Goal: Task Accomplishment & Management: Manage account settings

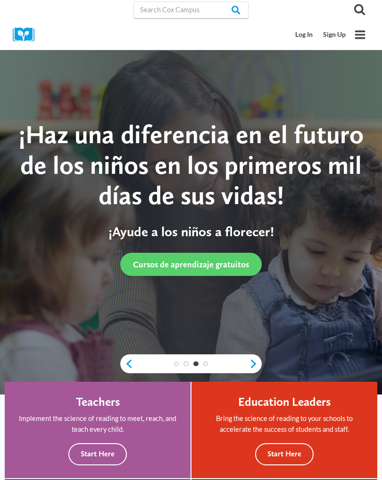
click at [306, 34] on link "Log In" at bounding box center [305, 34] width 28 height 17
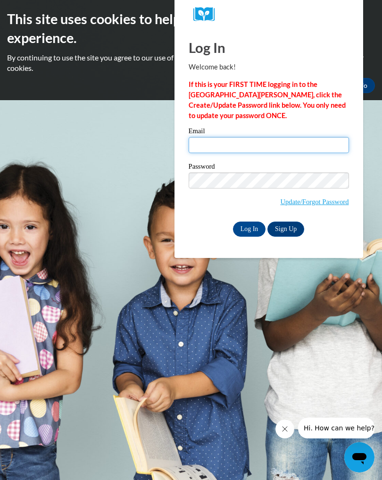
click at [227, 138] on input "Email" at bounding box center [269, 145] width 160 height 16
click at [212, 141] on input "Email" at bounding box center [269, 145] width 160 height 16
type input "[EMAIL_ADDRESS][DOMAIN_NAME]"
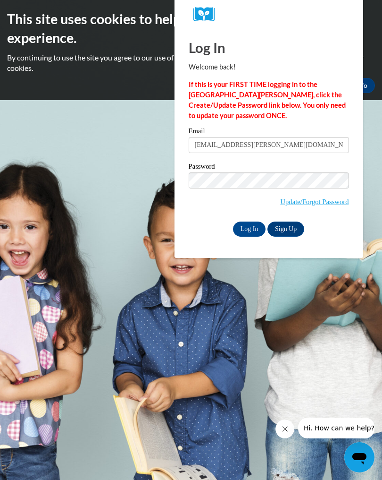
click at [249, 227] on input "Log In" at bounding box center [249, 228] width 33 height 15
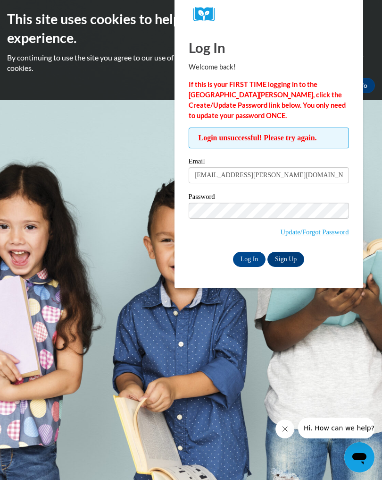
click at [248, 253] on input "Log In" at bounding box center [249, 259] width 33 height 15
click at [321, 232] on link "Update/Forgot Password" at bounding box center [314, 232] width 68 height 8
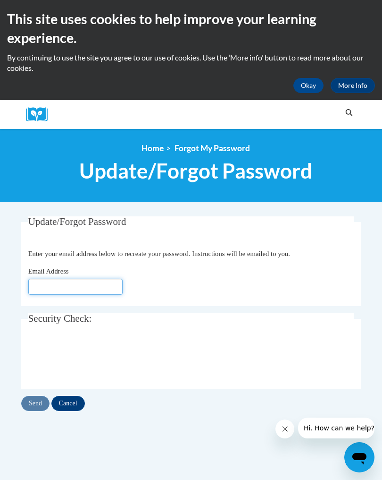
click at [89, 285] on input "Email Address" at bounding box center [75, 286] width 94 height 16
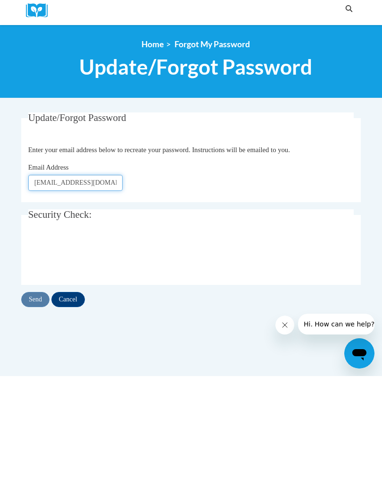
type input "[EMAIL_ADDRESS][DOMAIN_NAME]"
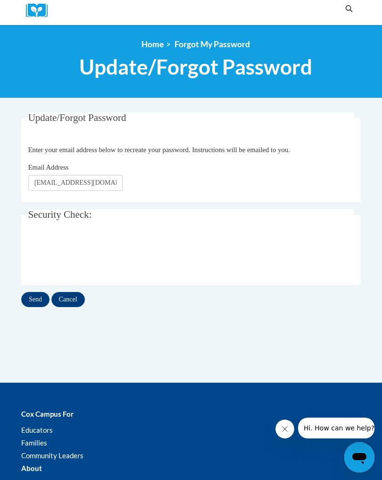
click at [34, 296] on input "Send" at bounding box center [35, 299] width 28 height 15
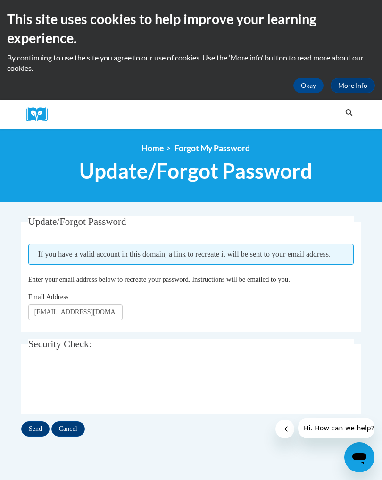
click at [35, 421] on input "Send" at bounding box center [35, 428] width 28 height 15
click at [152, 342] on legend "Security Check:" at bounding box center [191, 343] width 326 height 11
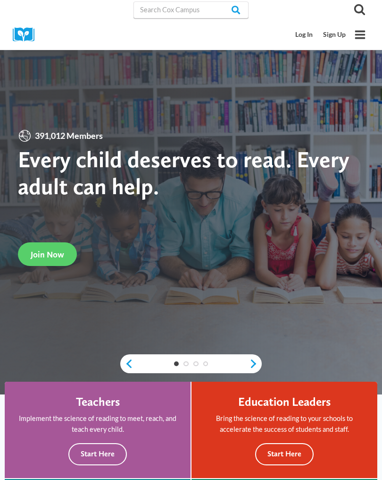
click at [308, 38] on link "Log In" at bounding box center [305, 34] width 28 height 17
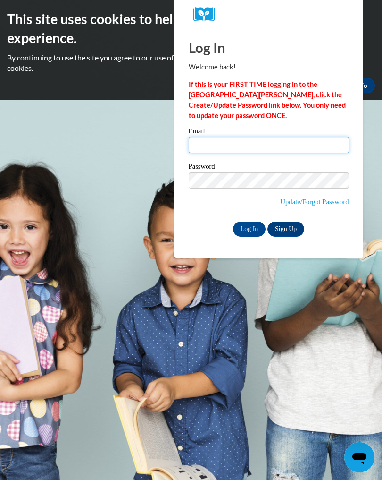
click at [216, 145] on input "Email" at bounding box center [269, 145] width 160 height 16
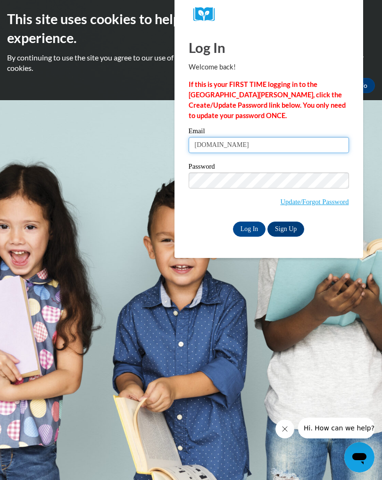
click at [226, 146] on input "bose.papiayahoo.com" at bounding box center [269, 145] width 160 height 16
type input "[EMAIL_ADDRESS][PERSON_NAME][DOMAIN_NAME]"
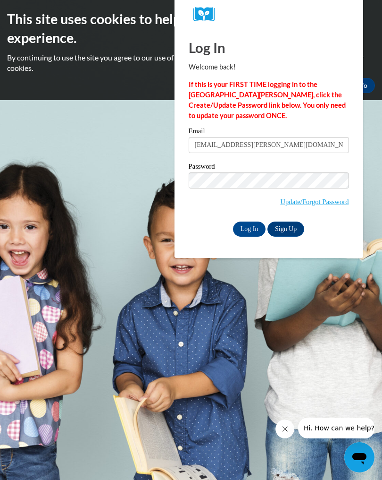
click at [245, 229] on input "Log In" at bounding box center [249, 228] width 33 height 15
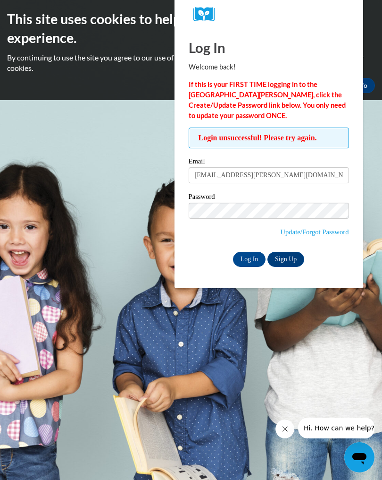
click at [247, 262] on input "Log In" at bounding box center [249, 259] width 33 height 15
click at [250, 263] on input "Log In" at bounding box center [249, 259] width 33 height 15
click at [307, 234] on link "Update/Forgot Password" at bounding box center [314, 232] width 68 height 8
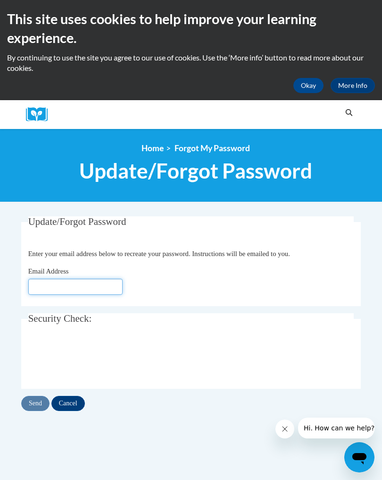
click at [77, 288] on input "Email Address" at bounding box center [75, 286] width 94 height 16
click at [96, 290] on input "Papia_Bose_fauFg" at bounding box center [75, 286] width 94 height 16
type input "P"
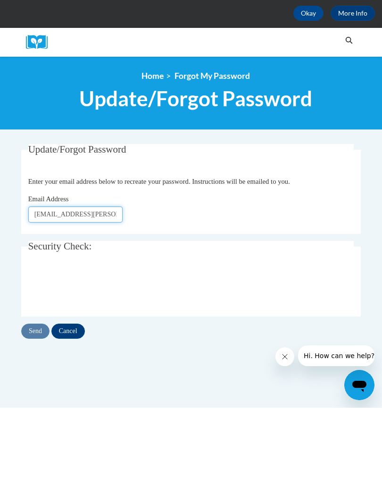
type input "[EMAIL_ADDRESS][DOMAIN_NAME]"
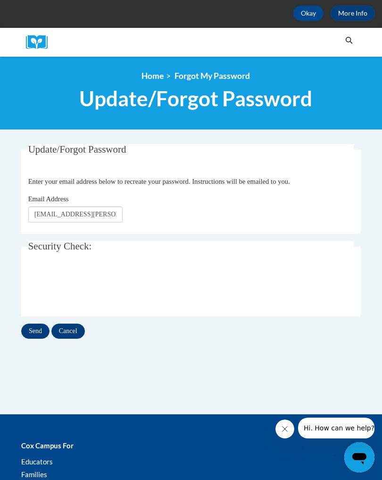
click at [32, 332] on input "Send" at bounding box center [35, 330] width 28 height 15
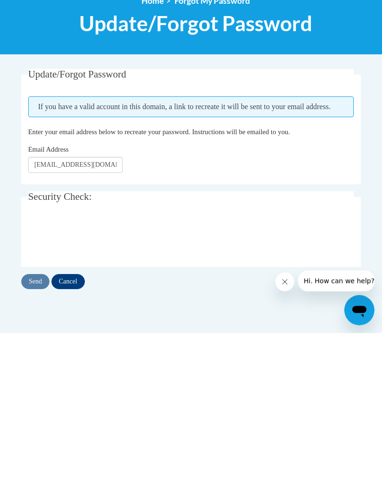
scroll to position [147, 0]
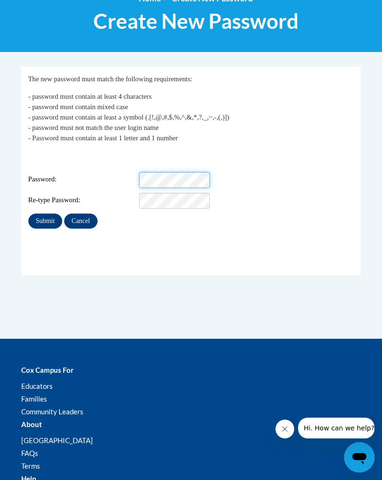
scroll to position [149, 0]
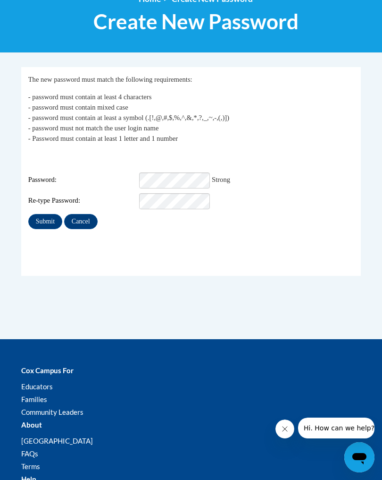
click at [50, 214] on input "Submit" at bounding box center [45, 221] width 34 height 15
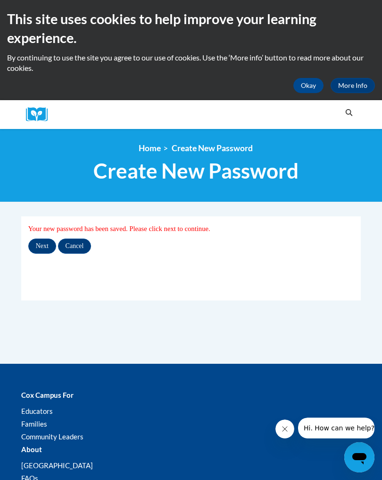
click at [46, 244] on input "Next" at bounding box center [42, 245] width 28 height 15
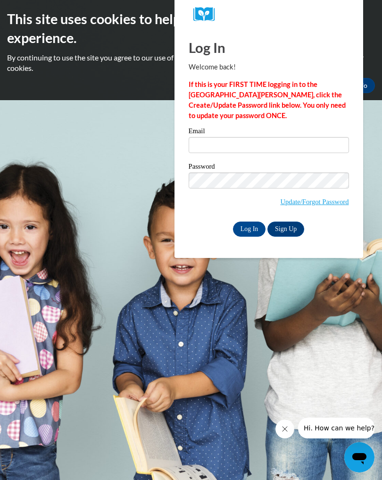
click at [230, 147] on input "Email" at bounding box center [269, 145] width 160 height 16
type input "[EMAIL_ADDRESS][PERSON_NAME][DOMAIN_NAME]"
click at [253, 229] on input "Log In" at bounding box center [249, 228] width 33 height 15
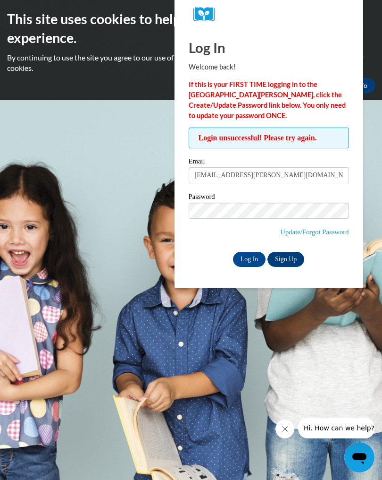
click at [251, 263] on input "Log In" at bounding box center [249, 259] width 33 height 15
click at [249, 258] on input "Log In" at bounding box center [249, 259] width 33 height 15
click at [245, 264] on input "Log In" at bounding box center [249, 259] width 33 height 15
click at [329, 234] on link "Update/Forgot Password" at bounding box center [314, 232] width 68 height 8
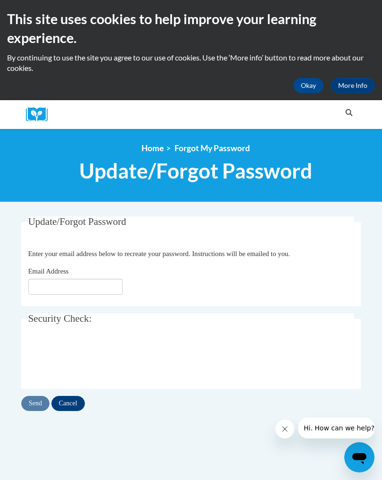
click at [307, 88] on button "Okay" at bounding box center [309, 85] width 30 height 15
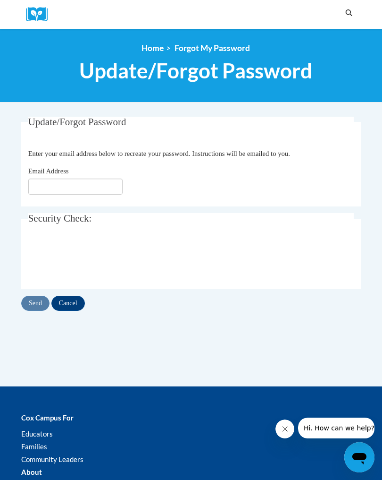
click at [338, 285] on fieldset "Security Check: Enter the security code + =" at bounding box center [191, 251] width 340 height 76
click at [86, 184] on input "Email Address" at bounding box center [75, 186] width 94 height 16
type input "[EMAIL_ADDRESS][DOMAIN_NAME]"
click at [39, 303] on input "Send" at bounding box center [35, 302] width 28 height 15
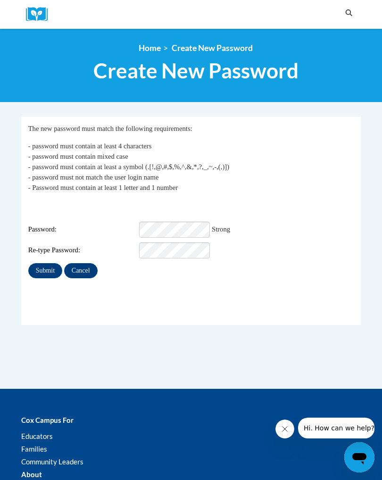
click at [43, 263] on input "Submit" at bounding box center [45, 270] width 34 height 15
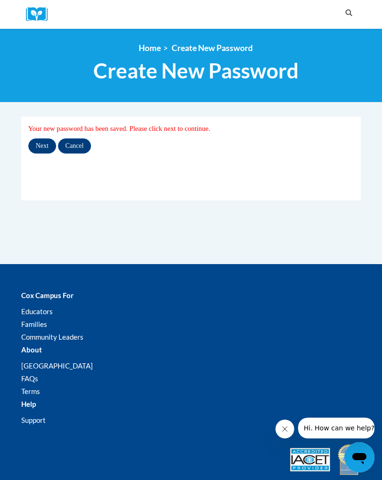
click at [44, 144] on input "Next" at bounding box center [42, 145] width 28 height 15
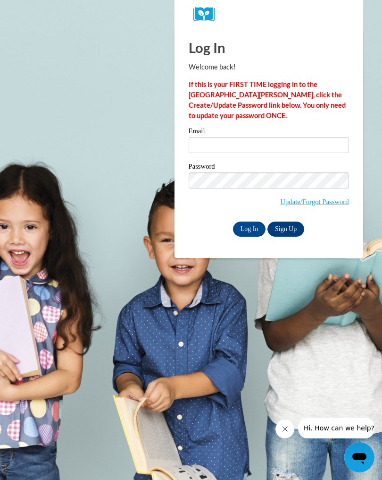
click at [216, 142] on input "Email" at bounding box center [269, 145] width 160 height 16
type input "bose.papia@yahoo.com"
click at [252, 228] on input "Log In" at bounding box center [249, 228] width 33 height 15
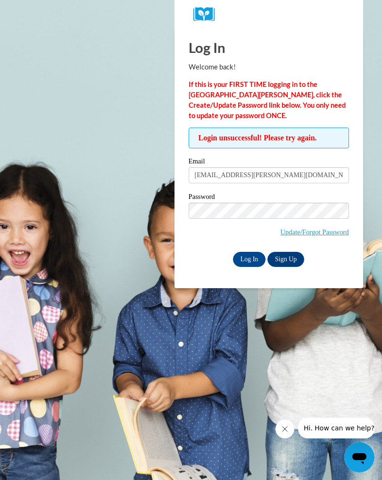
click at [247, 262] on input "Log In" at bounding box center [249, 259] width 33 height 15
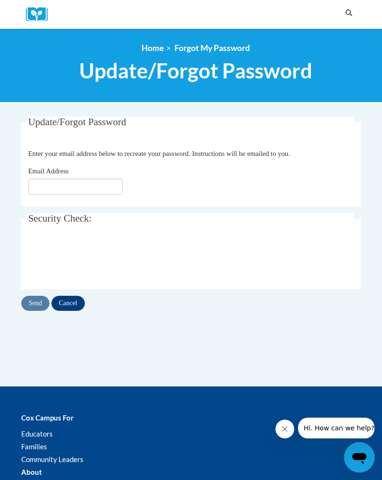
click at [82, 185] on input "Email Address" at bounding box center [75, 186] width 94 height 16
type input "[EMAIL_ADDRESS][DOMAIN_NAME]"
click at [37, 308] on input "Send" at bounding box center [35, 302] width 28 height 15
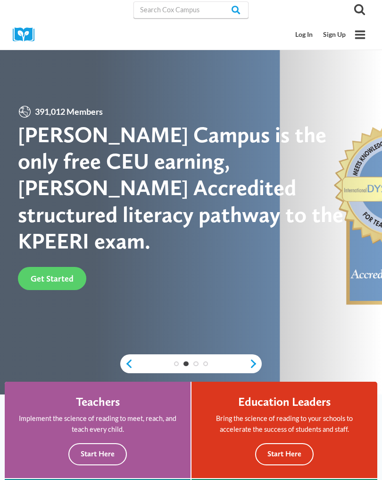
click at [362, 33] on icon "Toggle Menu" at bounding box center [360, 35] width 12 height 12
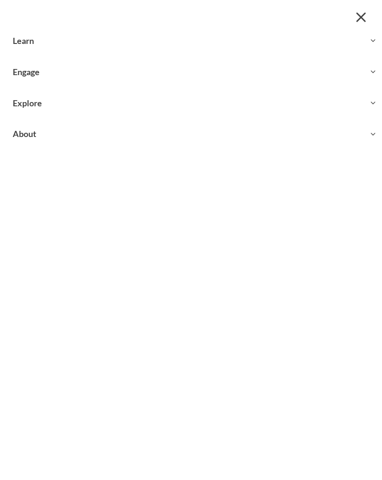
click at [360, 22] on button "Close menu" at bounding box center [361, 16] width 17 height 17
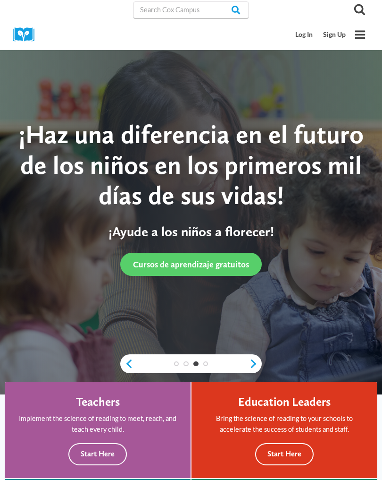
click at [303, 37] on link "Log In" at bounding box center [305, 34] width 28 height 17
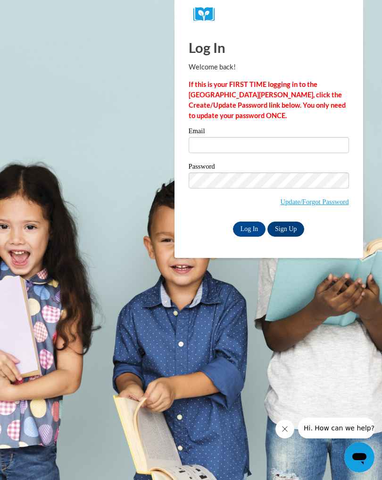
click at [320, 201] on link "Update/Forgot Password" at bounding box center [314, 202] width 68 height 8
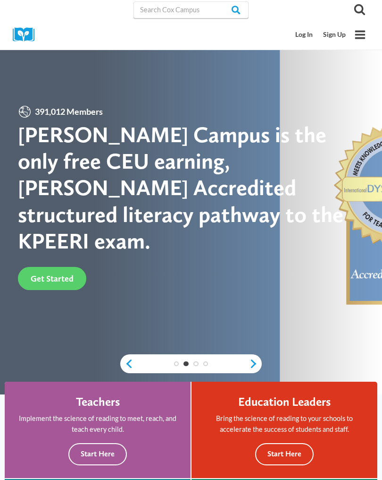
click at [314, 32] on link "Log In" at bounding box center [305, 34] width 28 height 17
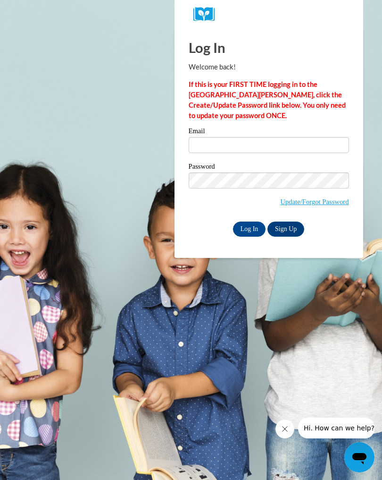
click at [314, 201] on link "Update/Forgot Password" at bounding box center [314, 202] width 68 height 8
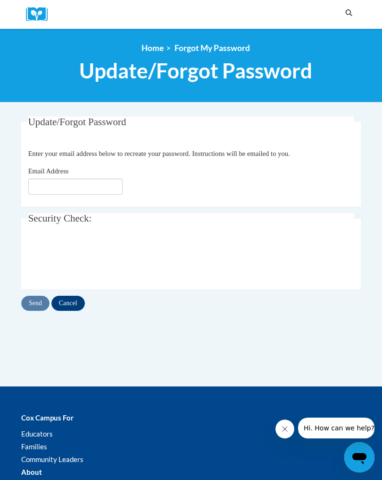
click at [93, 188] on input "Email Address" at bounding box center [75, 186] width 94 height 16
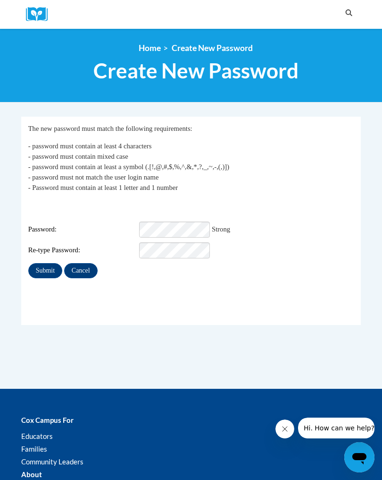
click at [42, 264] on input "Submit" at bounding box center [45, 270] width 34 height 15
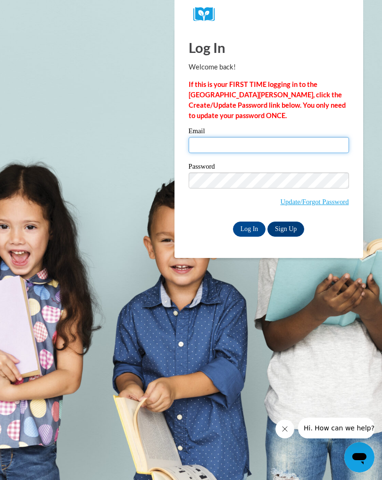
type input "[EMAIL_ADDRESS][PERSON_NAME][DOMAIN_NAME]"
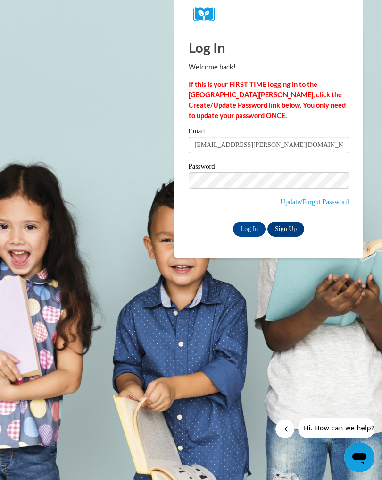
click at [249, 228] on input "Log In" at bounding box center [249, 228] width 33 height 15
click at [247, 232] on input "Log In" at bounding box center [249, 228] width 33 height 15
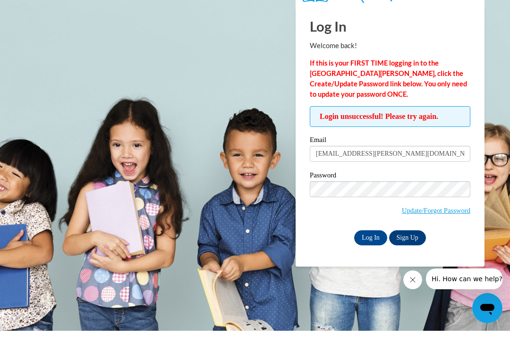
click at [382, 79] on body "Log In Welcome back! If this is your FIRST TIME logging in to the NEW Cox Campu…" at bounding box center [255, 176] width 510 height 352
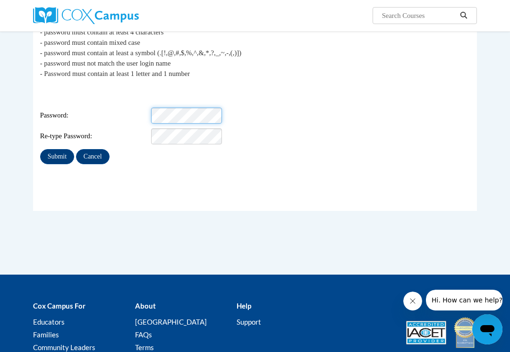
scroll to position [116, 0]
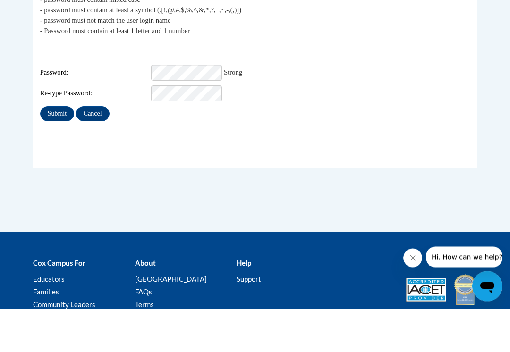
click at [53, 150] on input "Submit" at bounding box center [57, 157] width 34 height 15
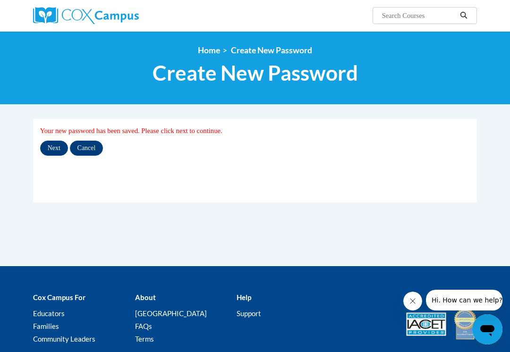
click at [53, 147] on input "Next" at bounding box center [54, 148] width 28 height 15
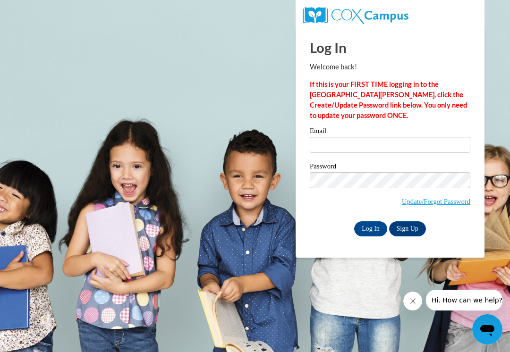
click at [379, 144] on input "Email" at bounding box center [390, 145] width 160 height 16
click at [359, 146] on input "Email" at bounding box center [390, 145] width 160 height 16
click at [353, 147] on input "cox" at bounding box center [390, 145] width 160 height 16
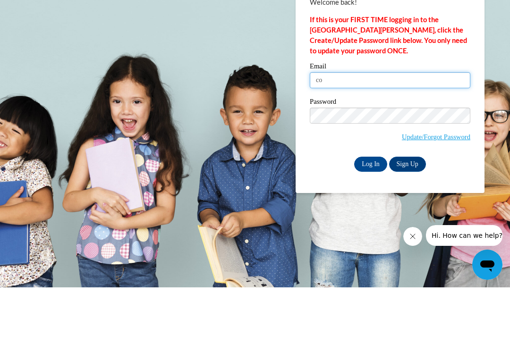
type input "c"
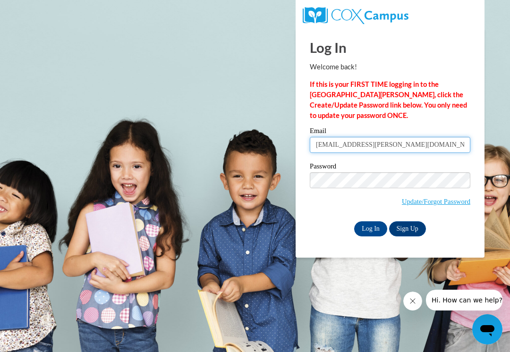
click at [404, 150] on input "[EMAIL_ADDRESS][PERSON_NAME][DOMAIN_NAME]" at bounding box center [390, 145] width 160 height 16
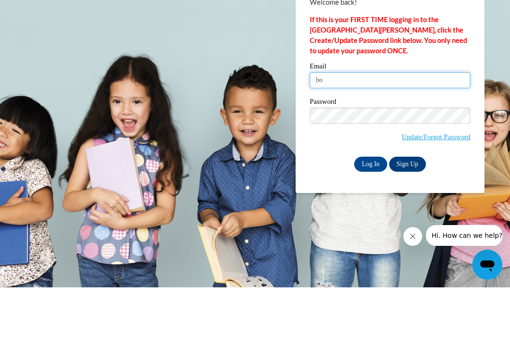
type input "b"
type input "[EMAIL_ADDRESS][PERSON_NAME][DOMAIN_NAME]"
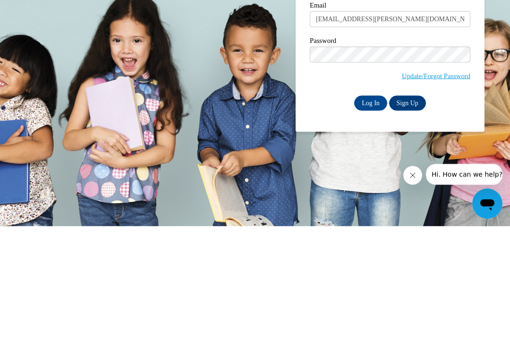
click at [366, 221] on input "Log In" at bounding box center [370, 228] width 33 height 15
